Goal: Transaction & Acquisition: Purchase product/service

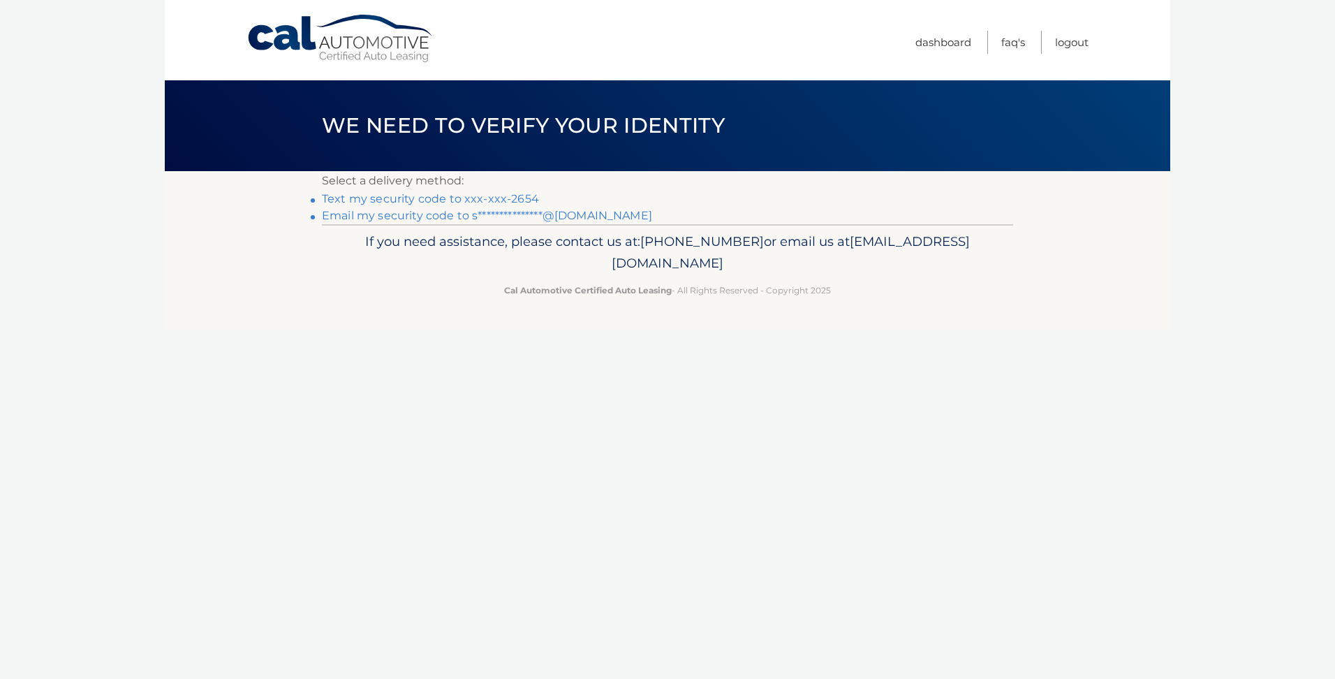
click at [436, 198] on link "Text my security code to xxx-xxx-2654" at bounding box center [430, 198] width 217 height 13
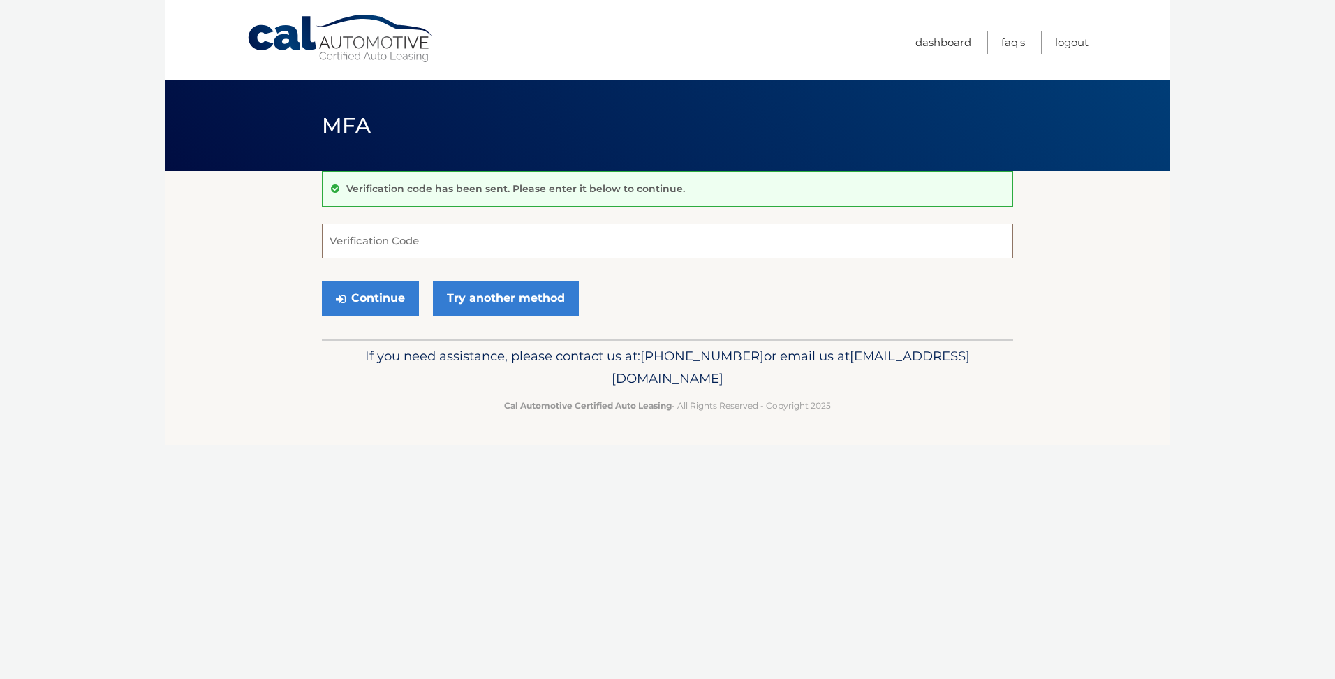
click at [391, 244] on input "Verification Code" at bounding box center [667, 240] width 691 height 35
type input "304761"
click at [322, 281] on button "Continue" at bounding box center [370, 298] width 97 height 35
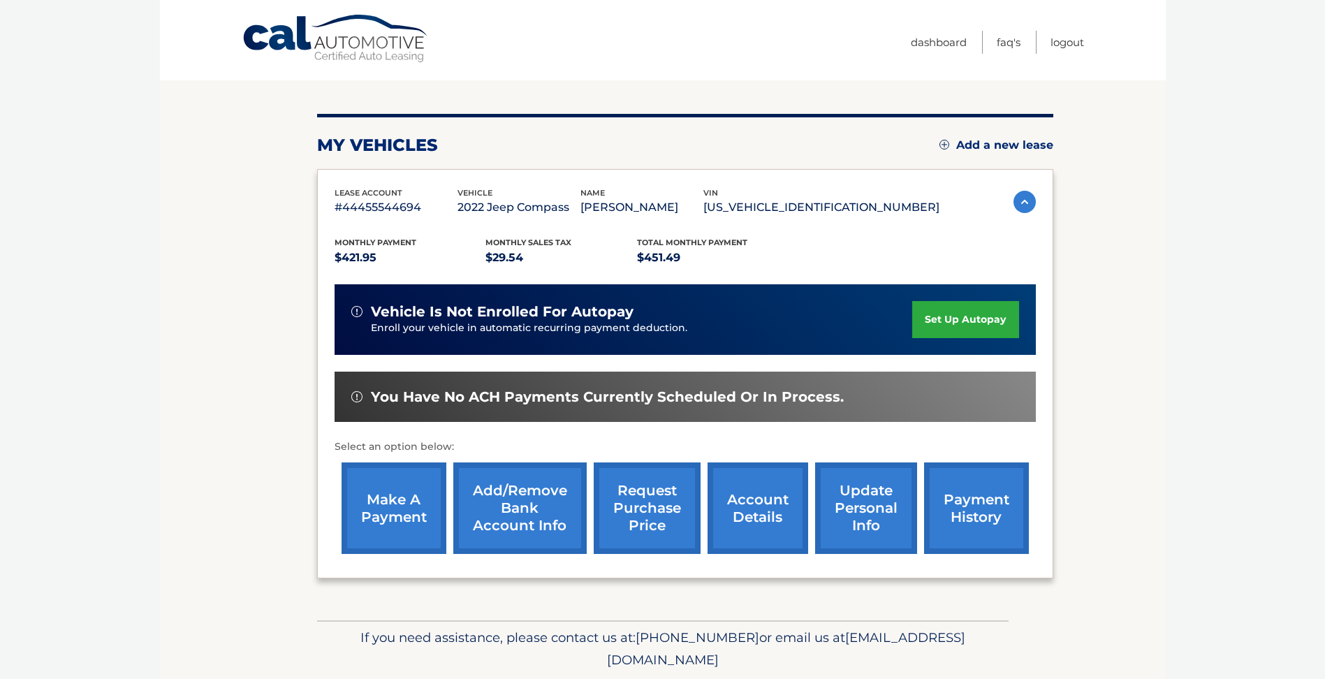
scroll to position [140, 0]
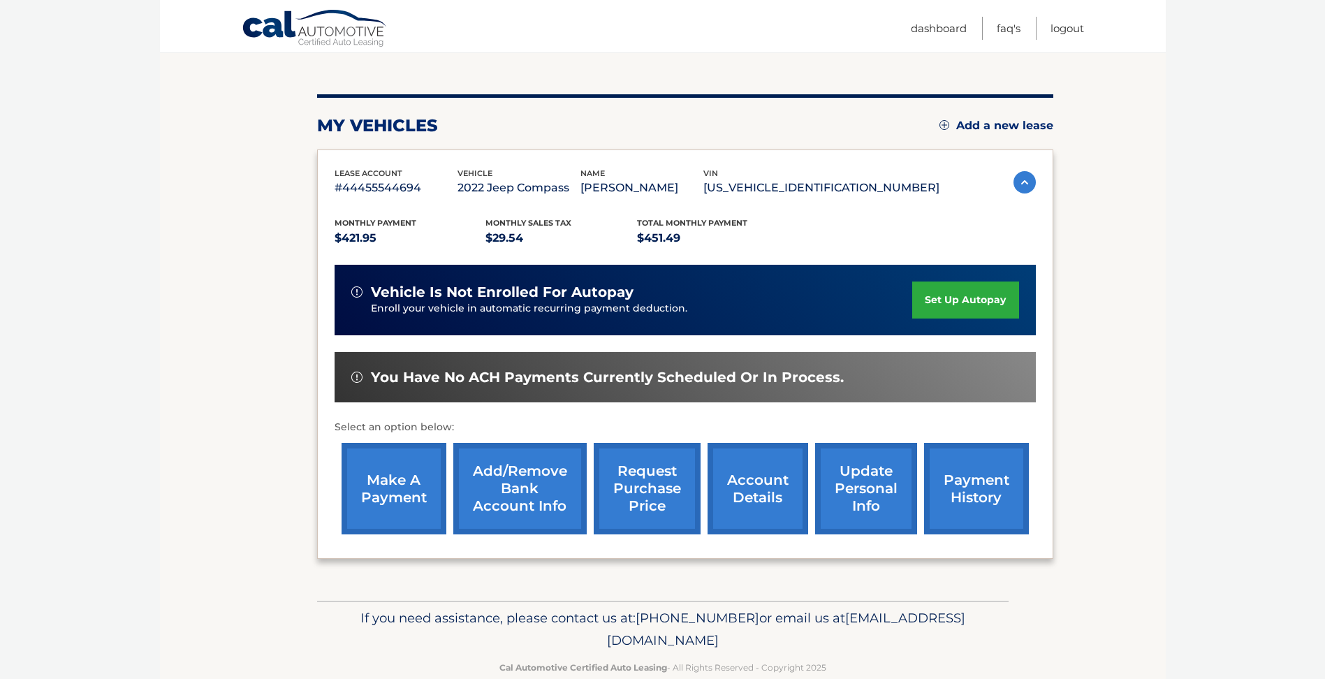
click at [390, 506] on link "make a payment" at bounding box center [393, 488] width 105 height 91
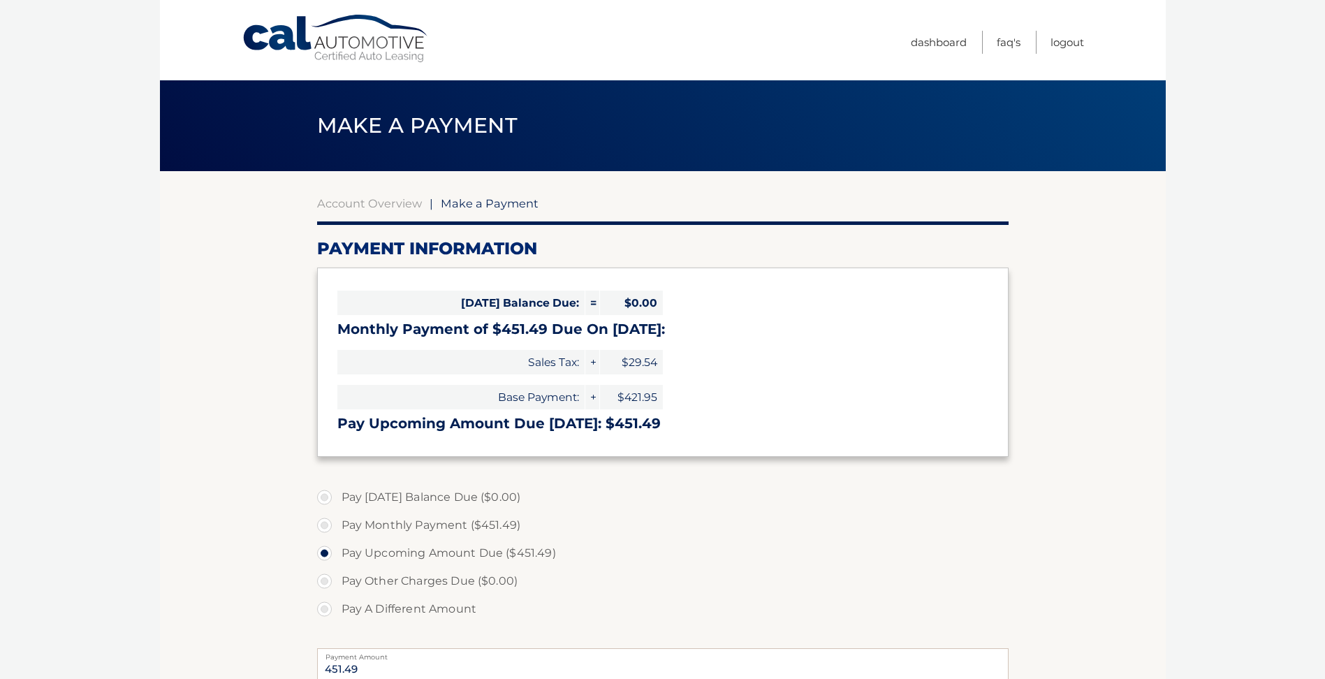
select select "MjQ4MjZhYjgtNjExNS00OTk4LWFhZTEtZjFhMDAxNjU1MmE3"
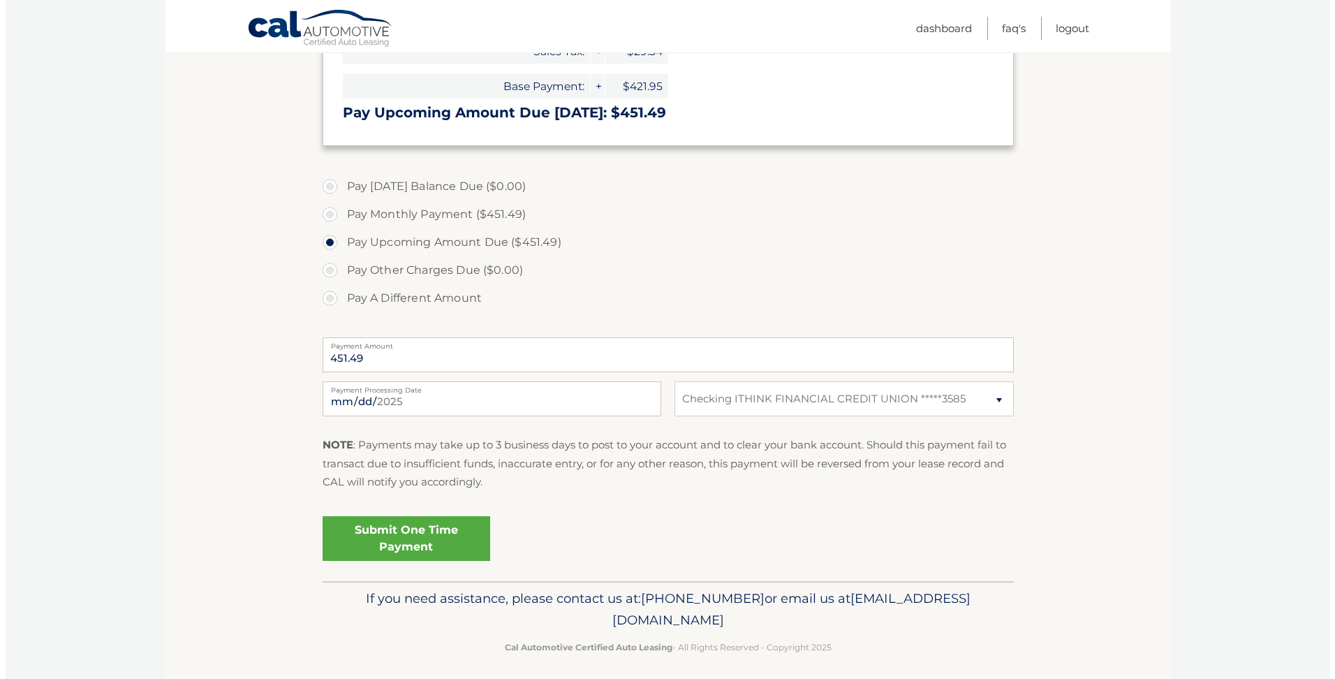
scroll to position [319, 0]
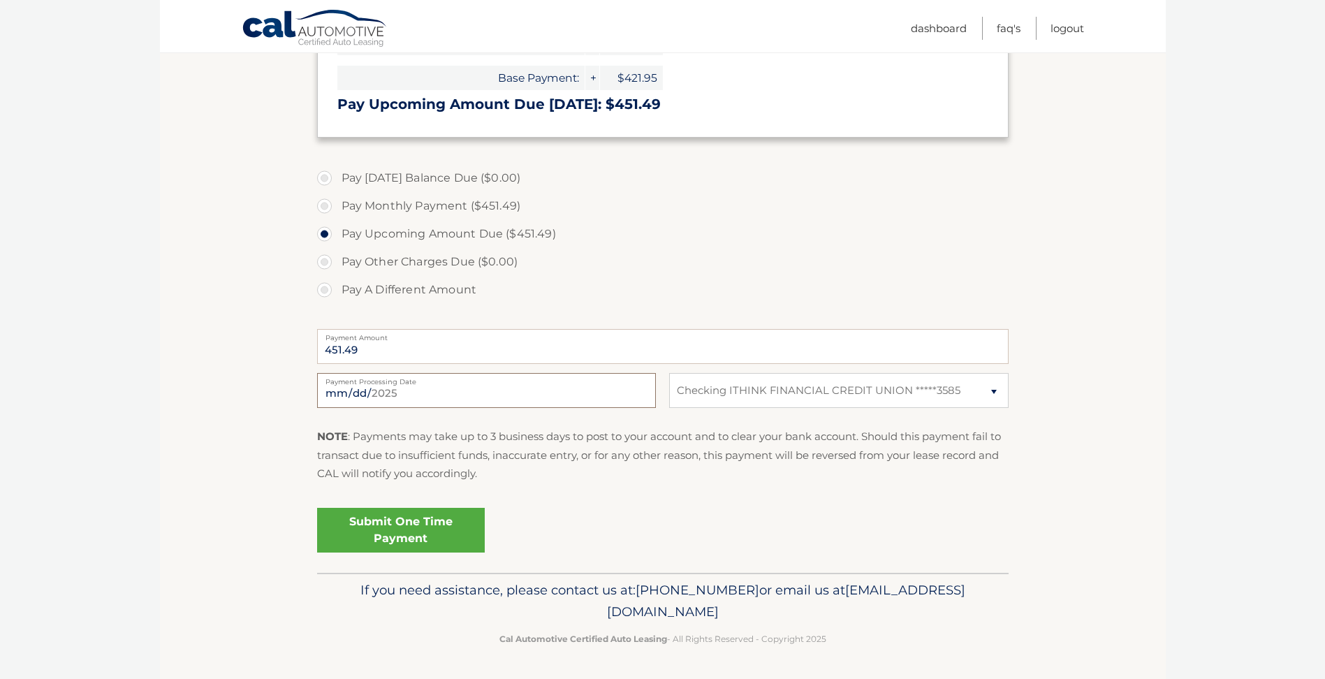
click at [392, 395] on input "2025-09-12" at bounding box center [486, 390] width 339 height 35
click at [399, 535] on link "Submit One Time Payment" at bounding box center [401, 530] width 168 height 45
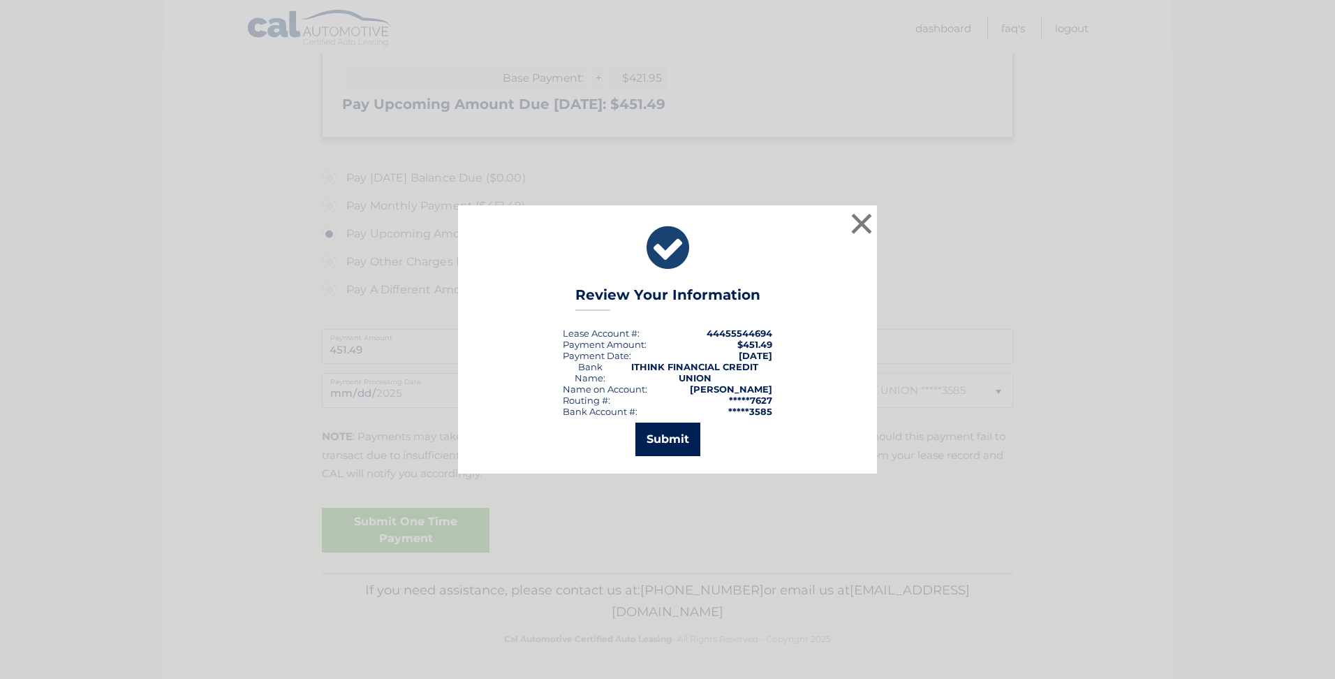
click at [672, 437] on button "Submit" at bounding box center [667, 439] width 65 height 34
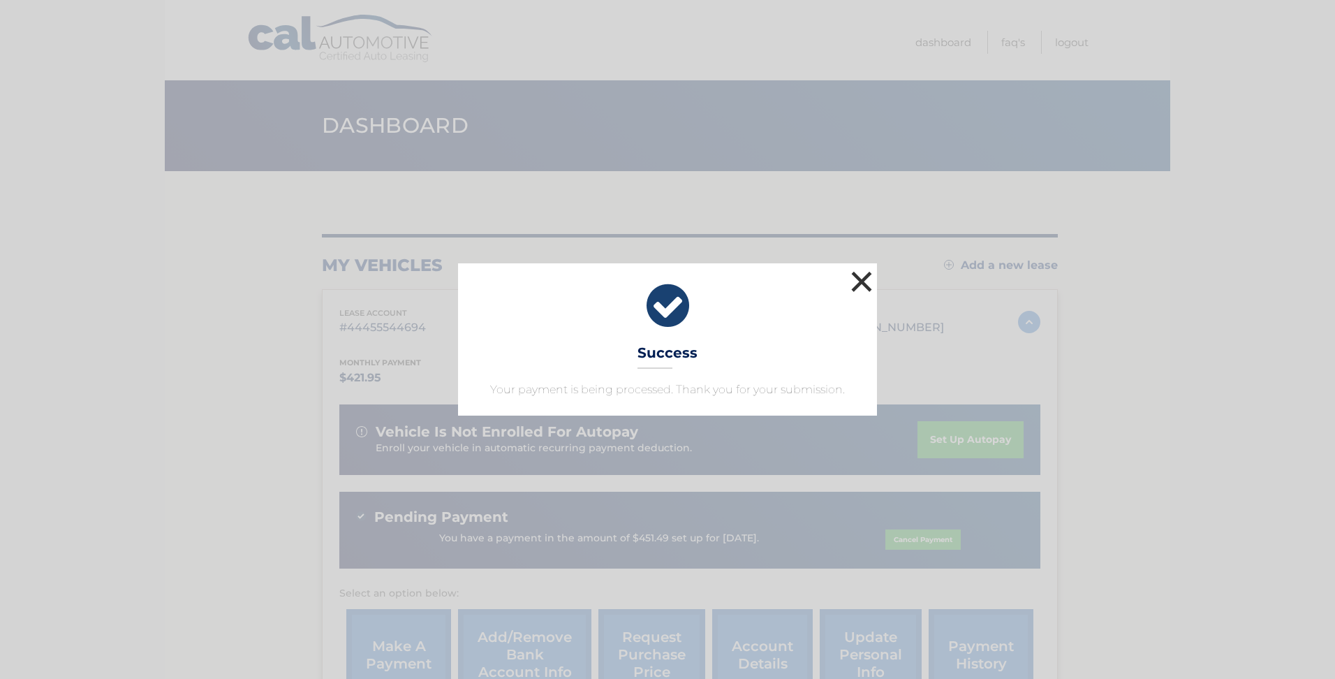
click at [863, 284] on button "×" at bounding box center [862, 281] width 28 height 28
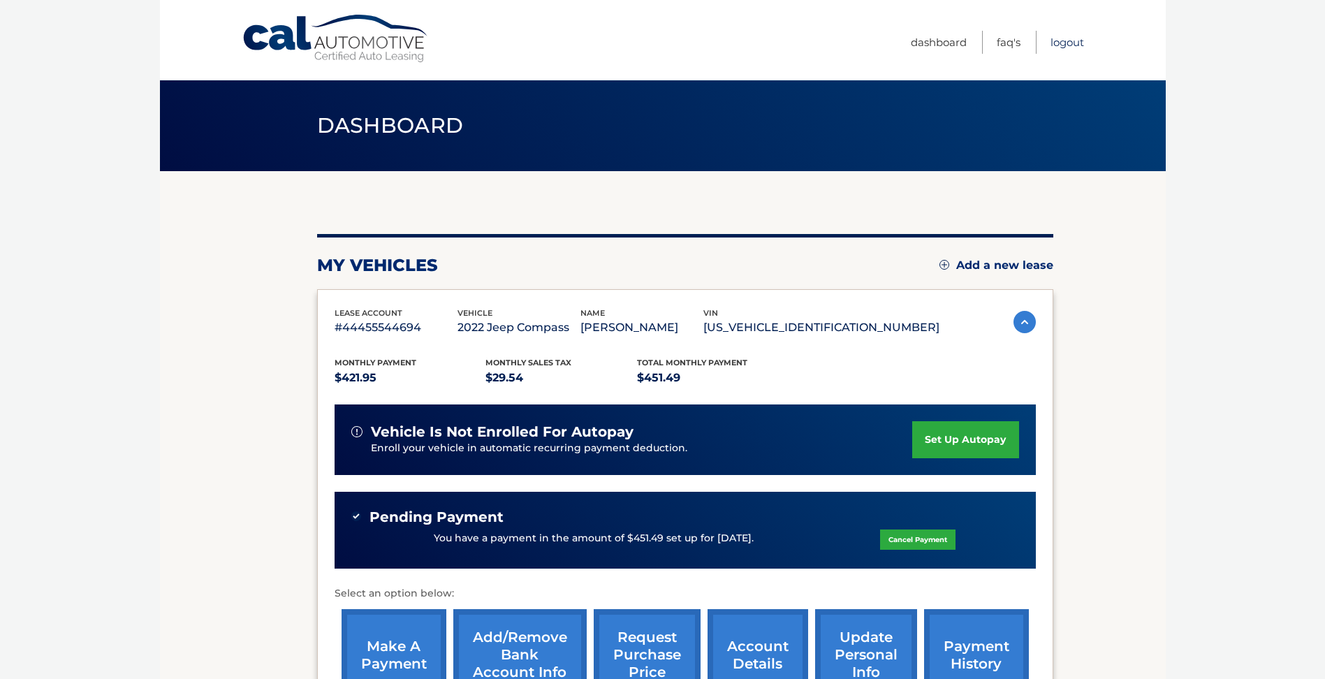
click at [1062, 45] on link "Logout" at bounding box center [1067, 42] width 34 height 23
